Goal: Task Accomplishment & Management: Complete application form

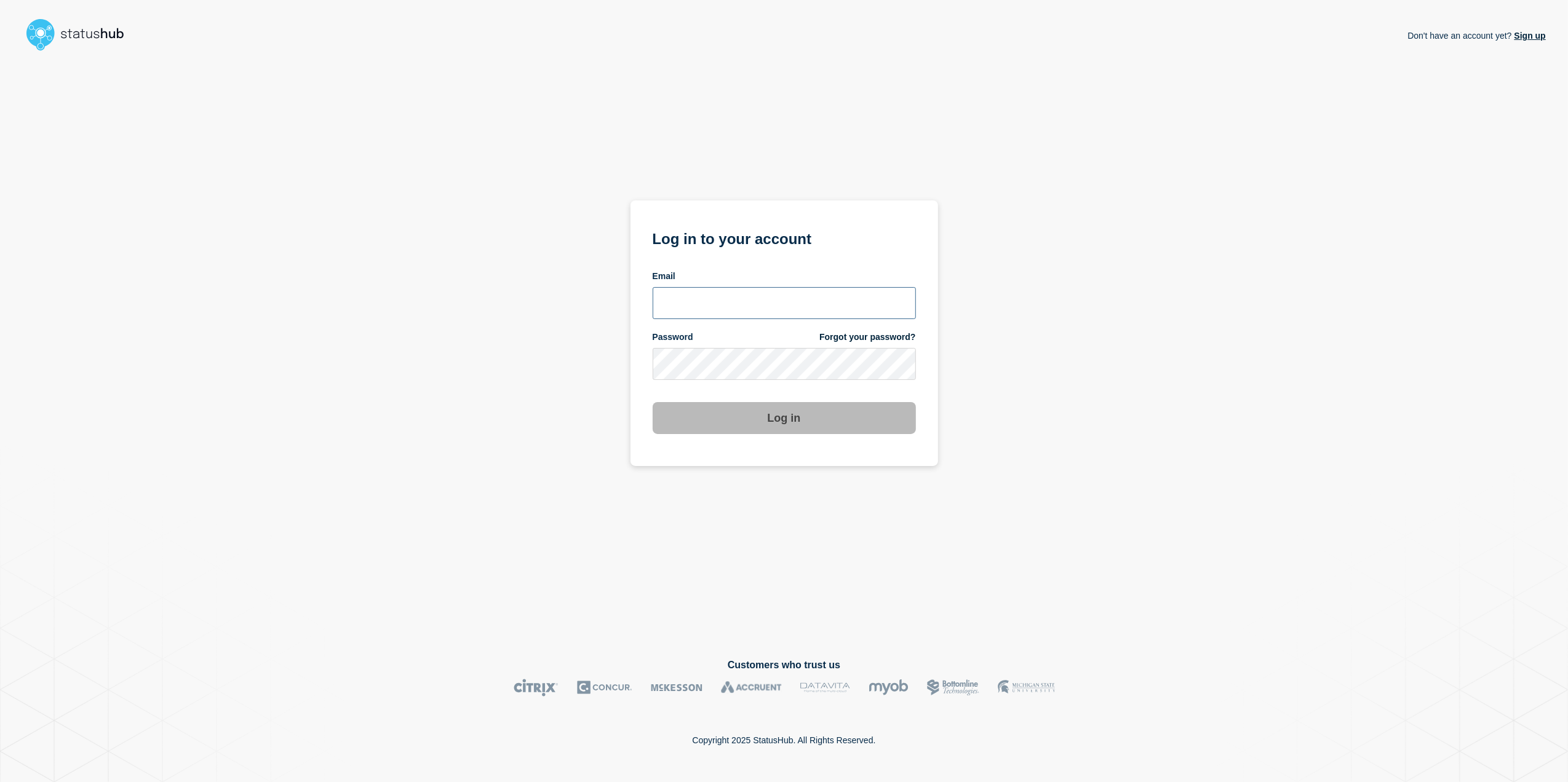
type input "toni.wilson@candc-uk.com"
click at [814, 423] on button "Log in" at bounding box center [784, 418] width 263 height 32
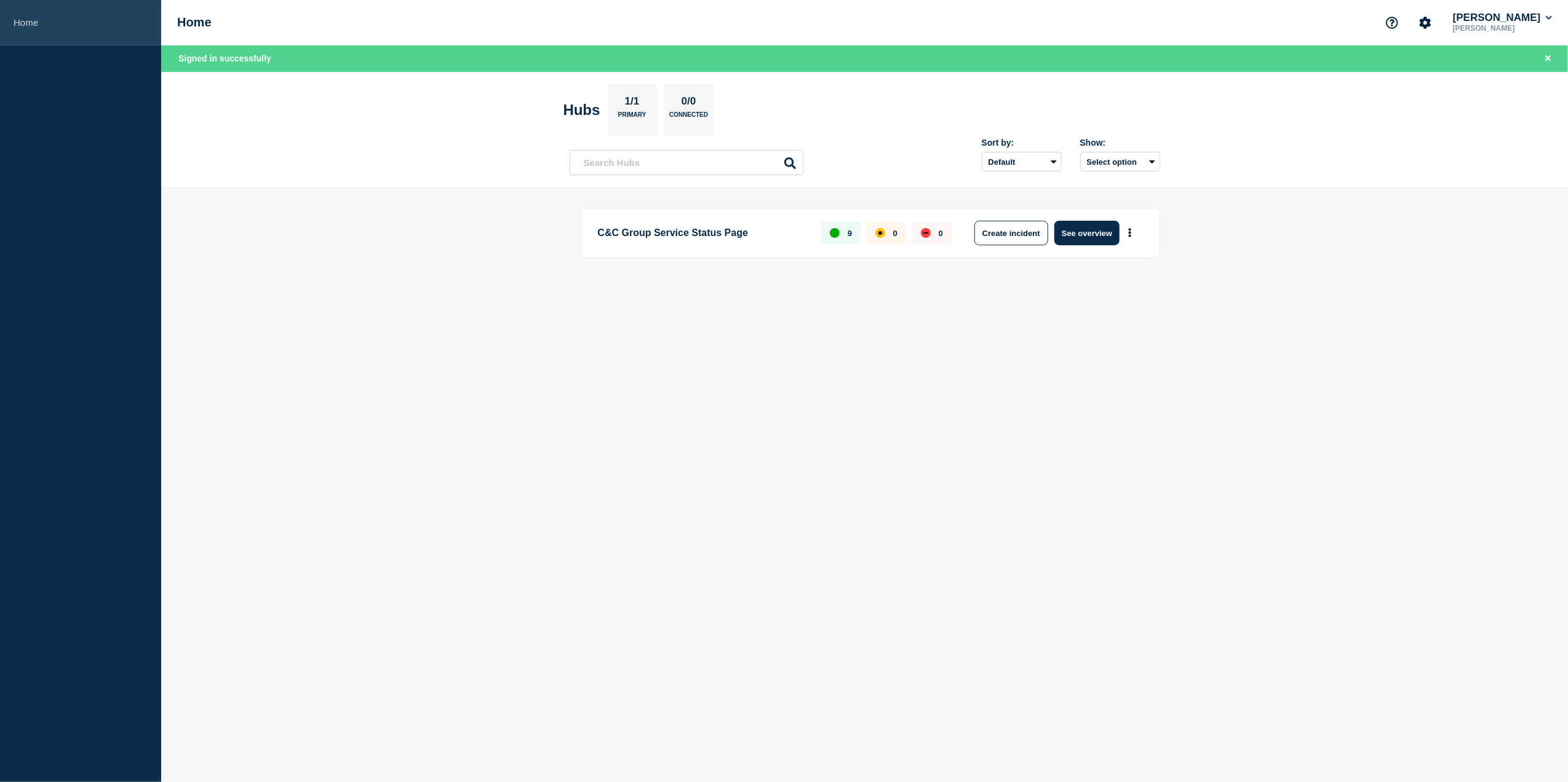
click at [29, 16] on link "Home" at bounding box center [80, 23] width 161 height 46
click at [10, 21] on link "Home" at bounding box center [80, 23] width 161 height 46
click at [1088, 232] on button "See overview" at bounding box center [1087, 233] width 66 height 25
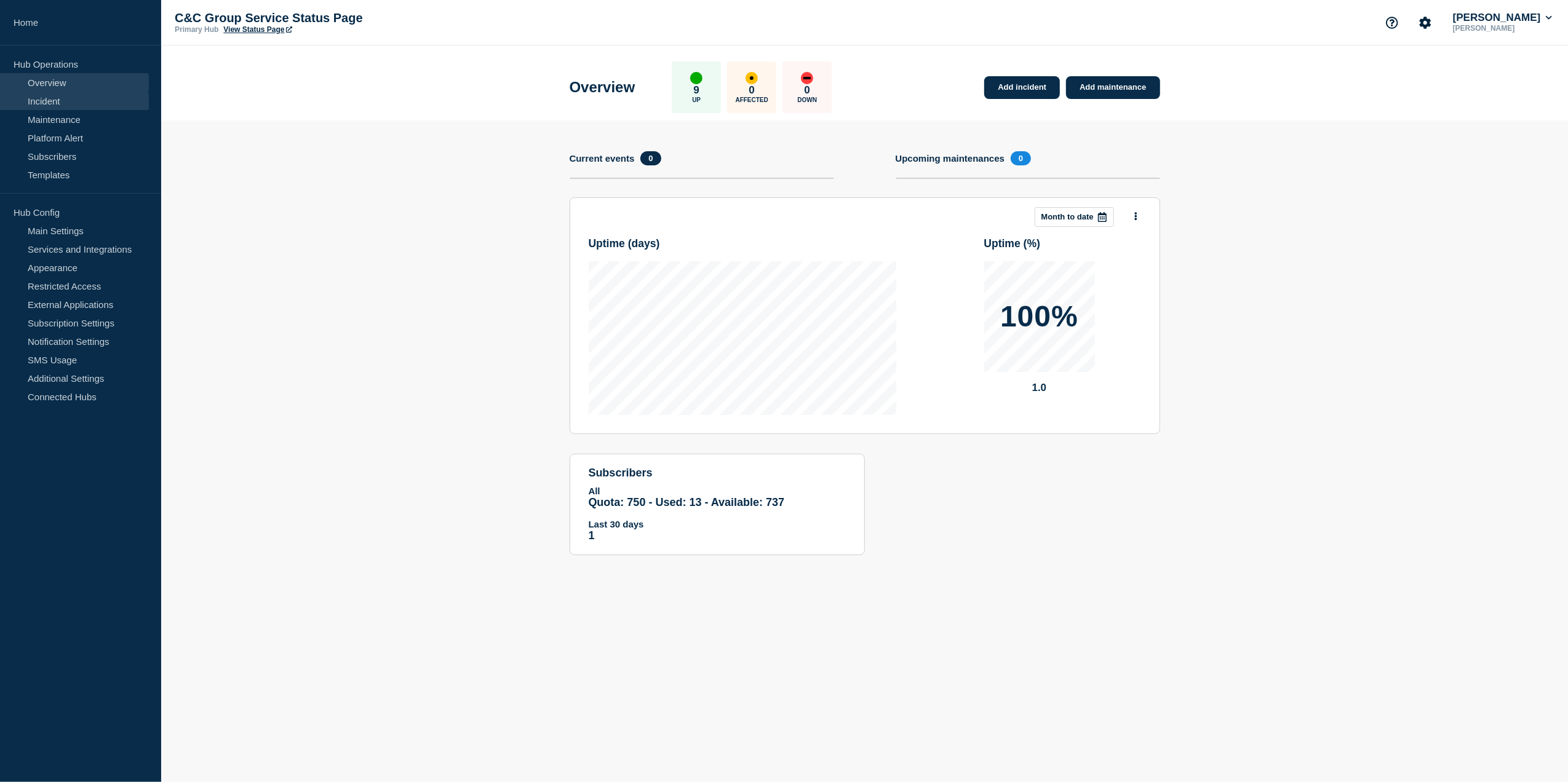
click at [69, 92] on link "Incident" at bounding box center [74, 100] width 149 height 18
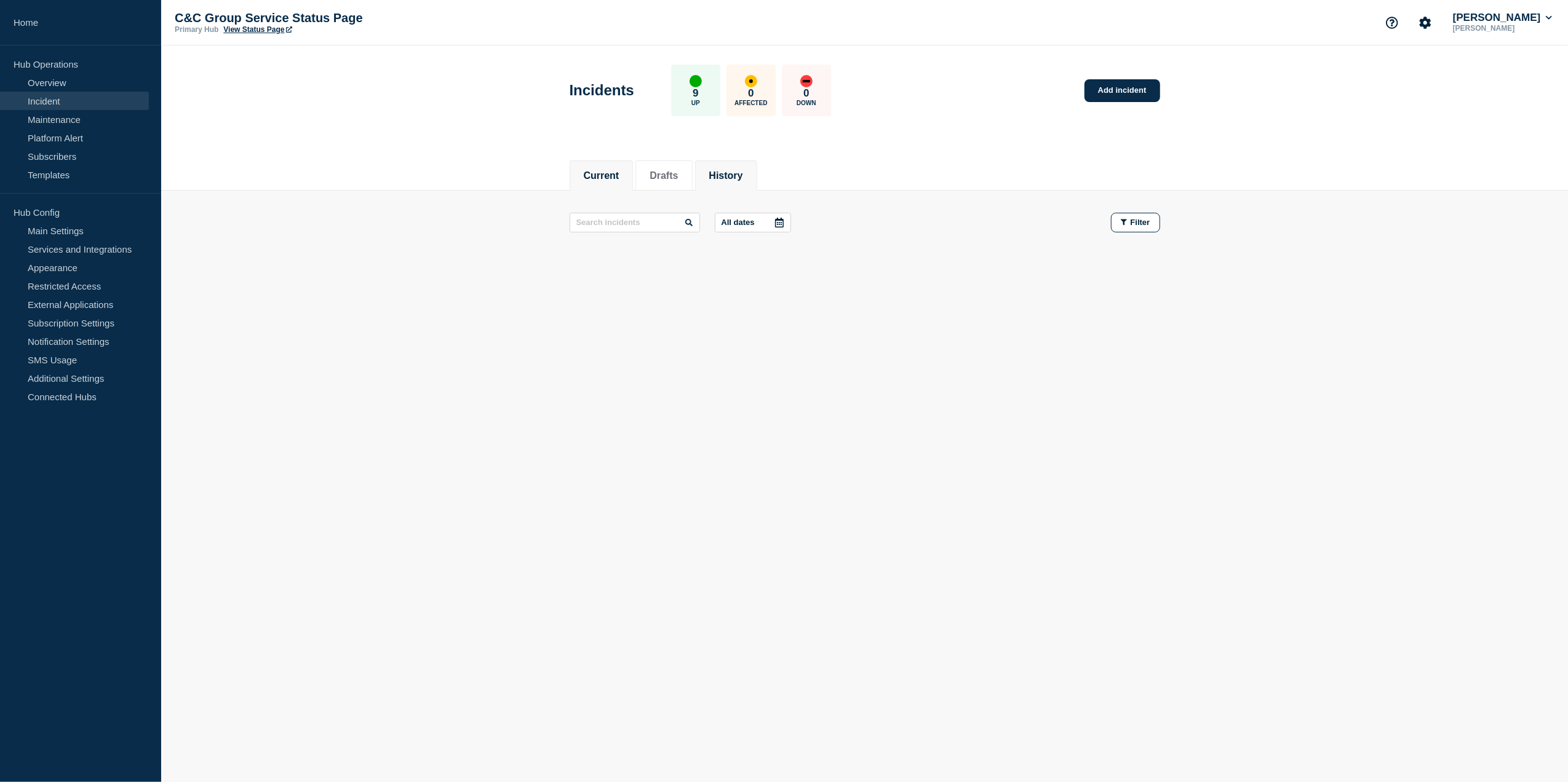
click at [743, 174] on button "History" at bounding box center [726, 175] width 34 height 11
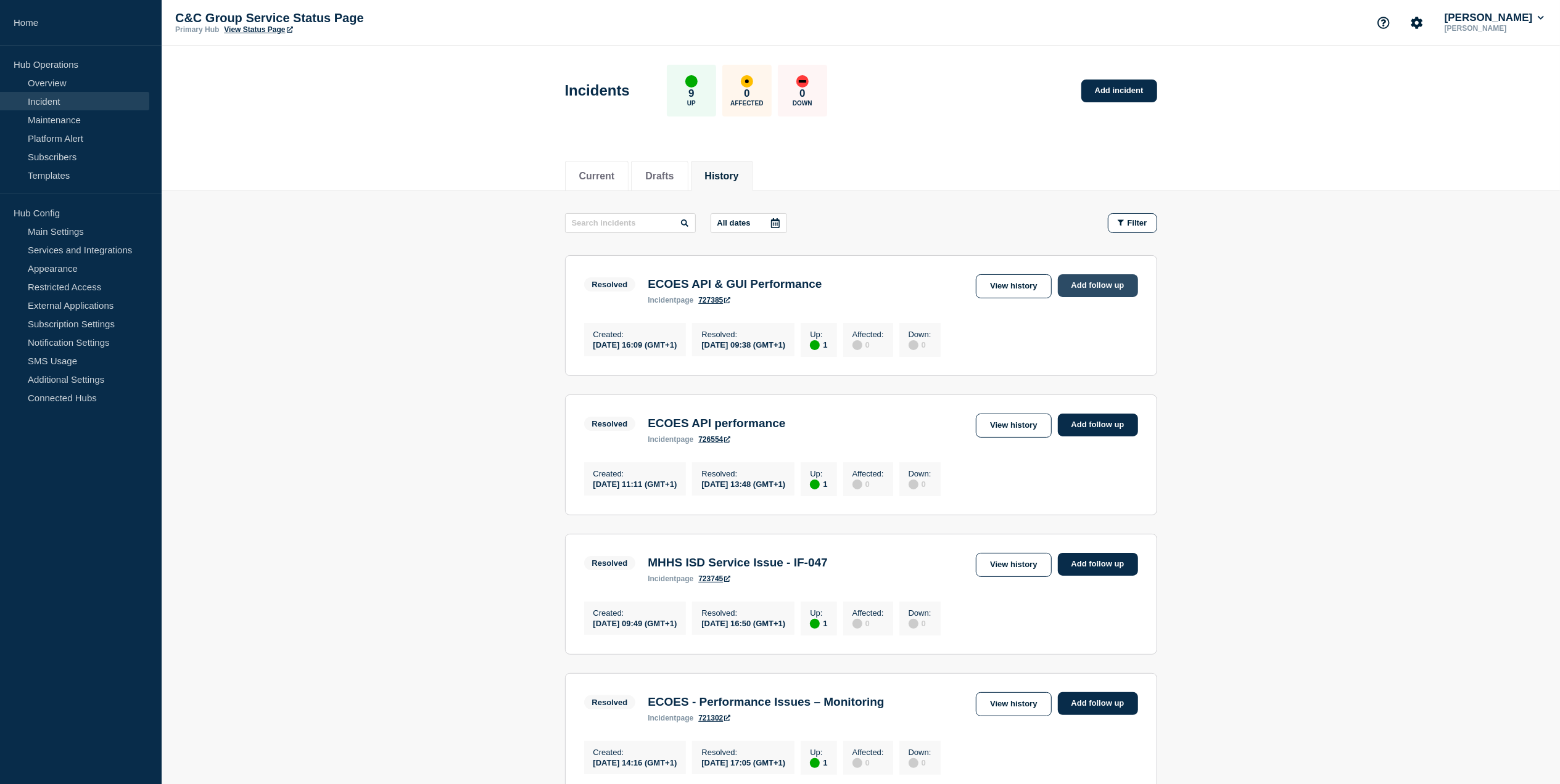
click at [1101, 289] on link "Add follow up" at bounding box center [1098, 286] width 80 height 23
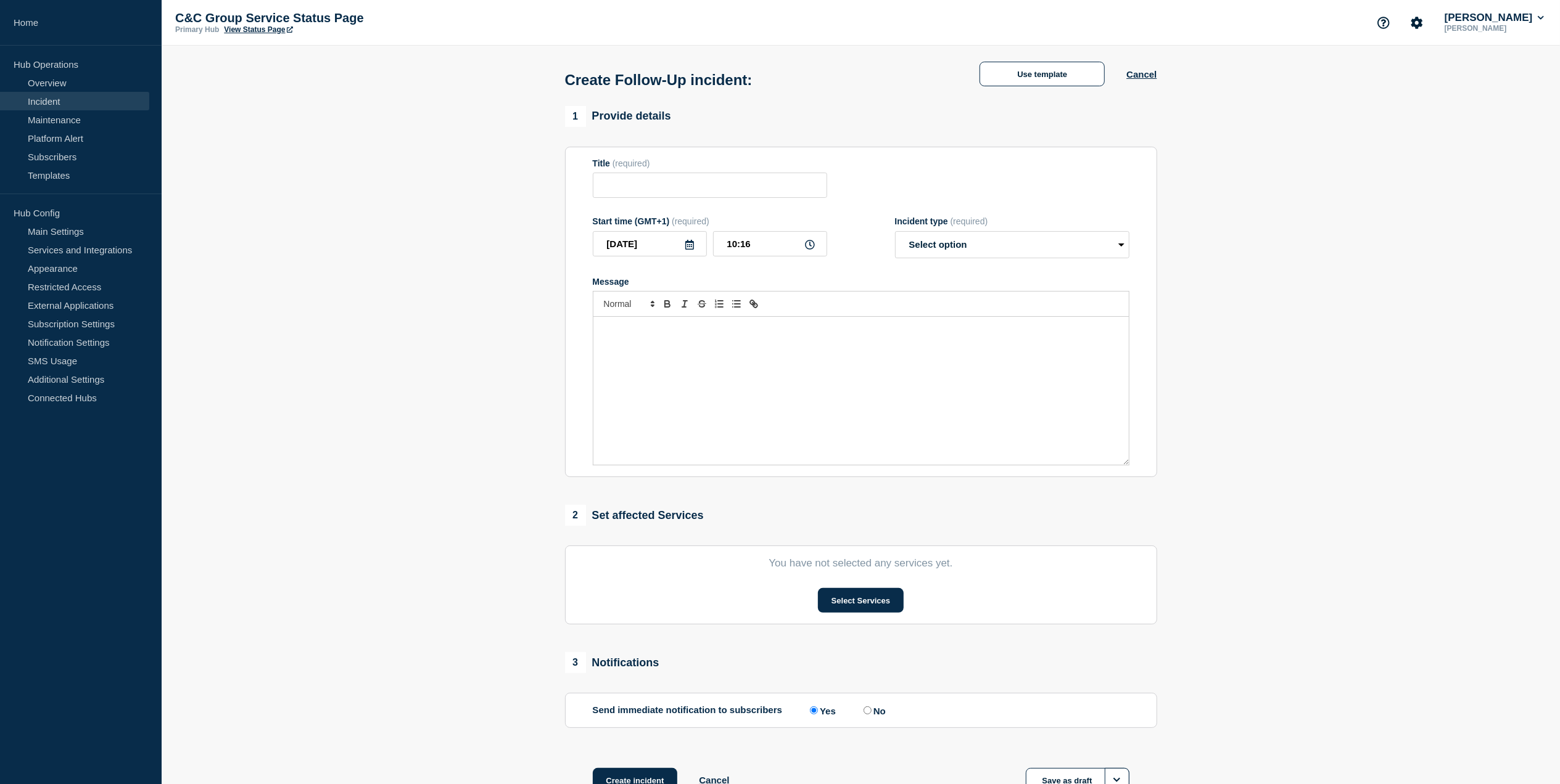
type input "ECOES API & GUI Performance"
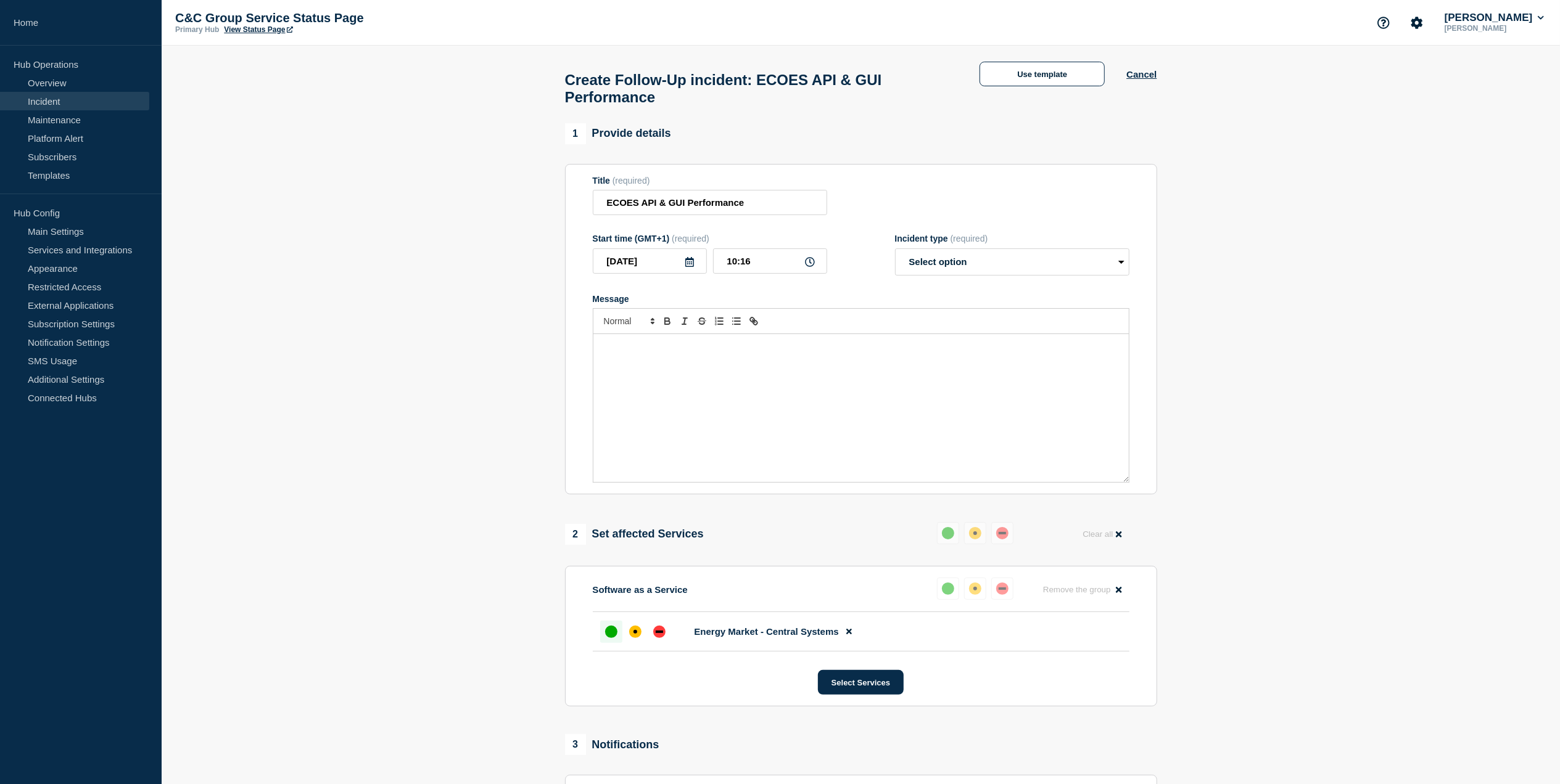
click at [779, 363] on div "Message" at bounding box center [860, 408] width 535 height 148
click at [791, 385] on div "Message" at bounding box center [860, 408] width 535 height 148
click at [992, 275] on select "Select option Investigating Identified Monitoring Resolved" at bounding box center [1012, 262] width 235 height 27
select select "monitoring"
click at [895, 256] on select "Select option Investigating Identified Monitoring Resolved" at bounding box center [1012, 262] width 235 height 27
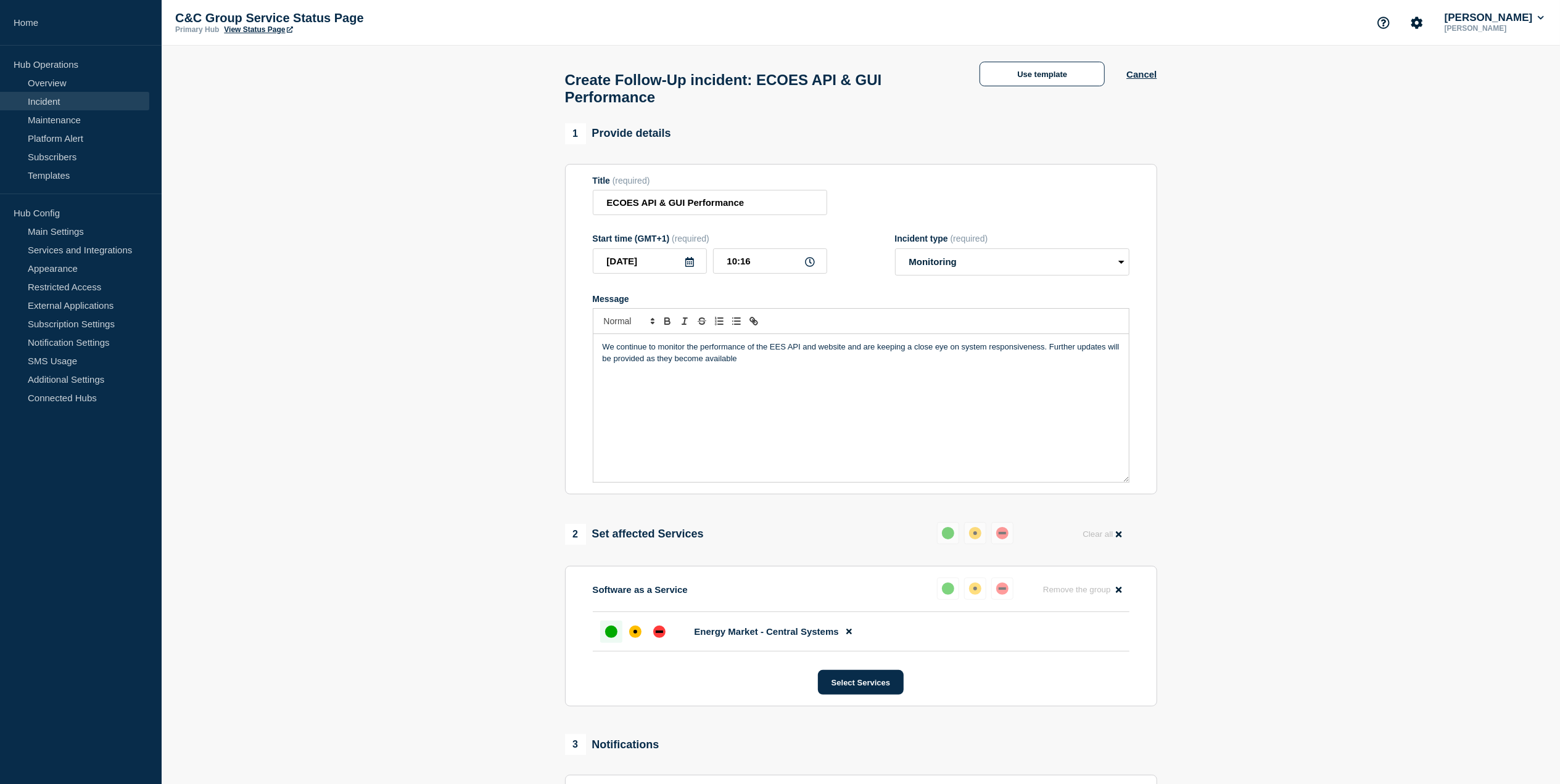
click at [756, 365] on p "We continue to monitor the performance of the EES API and website and are keepi…" at bounding box center [861, 353] width 517 height 23
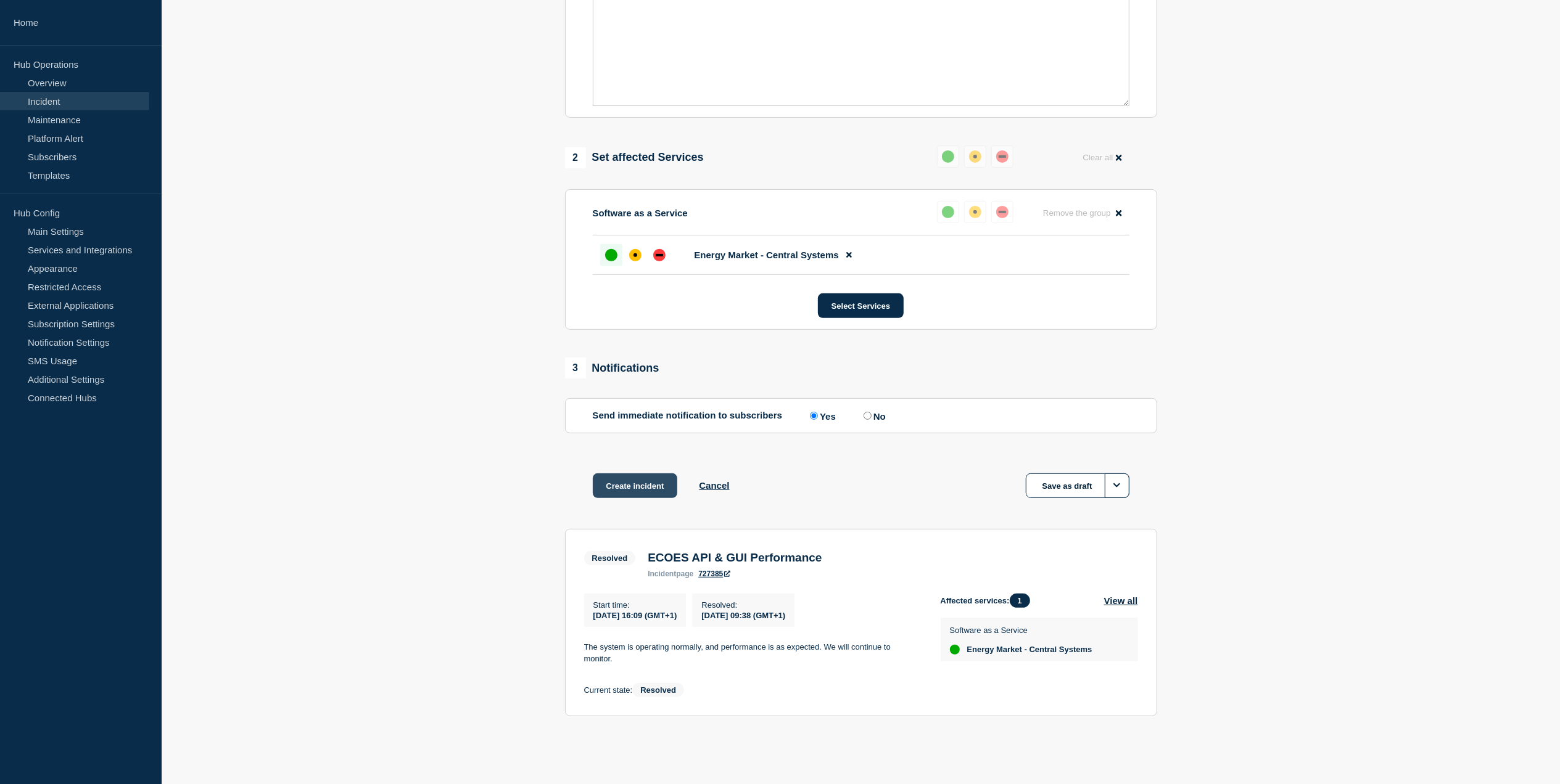
click at [631, 475] on button "Create incident" at bounding box center [635, 486] width 85 height 25
